Goal: Information Seeking & Learning: Learn about a topic

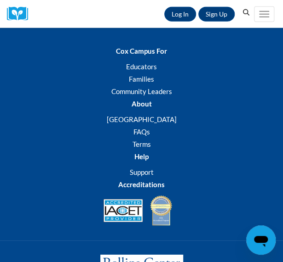
scroll to position [1440, 0]
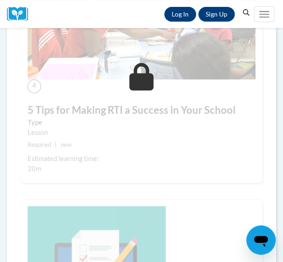
scroll to position [986, 0]
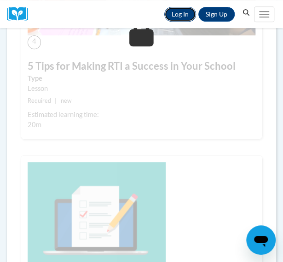
click at [190, 14] on link "Log In" at bounding box center [180, 14] width 32 height 15
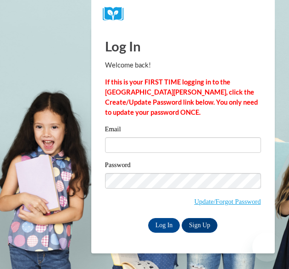
type input "vgreeson2@daltonstate.edu"
click at [147, 142] on input "vgreeson2@daltonstate.edu" at bounding box center [183, 145] width 156 height 16
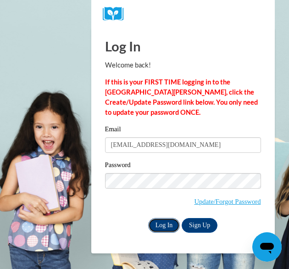
click at [164, 224] on input "Log In" at bounding box center [164, 225] width 32 height 15
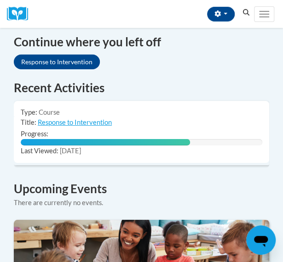
scroll to position [680, 0]
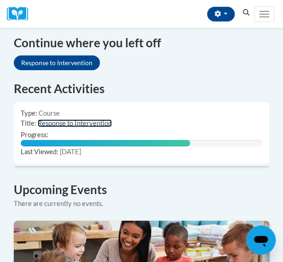
click at [79, 119] on link "Response to Intervention" at bounding box center [75, 123] width 74 height 8
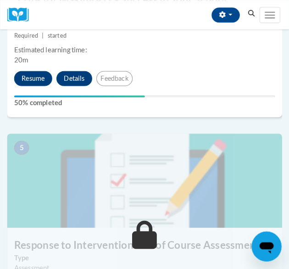
scroll to position [1052, 0]
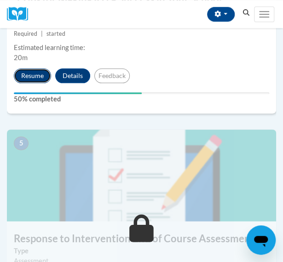
click at [36, 77] on button "Resume" at bounding box center [32, 75] width 37 height 15
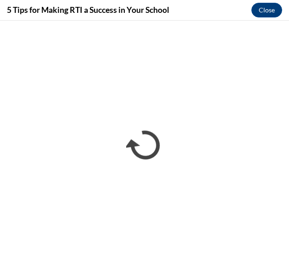
scroll to position [0, 0]
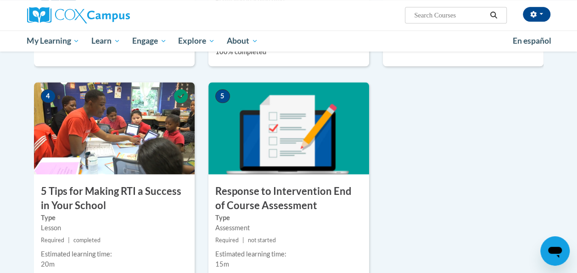
scroll to position [497, 0]
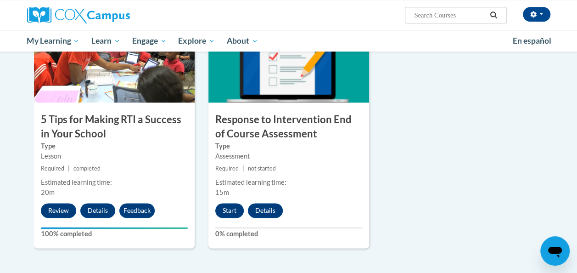
click at [282, 110] on div "1 Pre-Course Survey for Response to Intervention Type Pre-Course Survey Require…" at bounding box center [289, 10] width 524 height 507
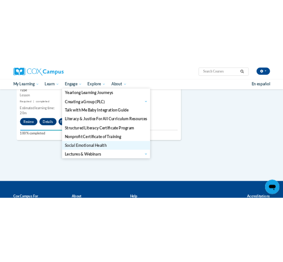
scroll to position [589, 0]
